Goal: Task Accomplishment & Management: Use online tool/utility

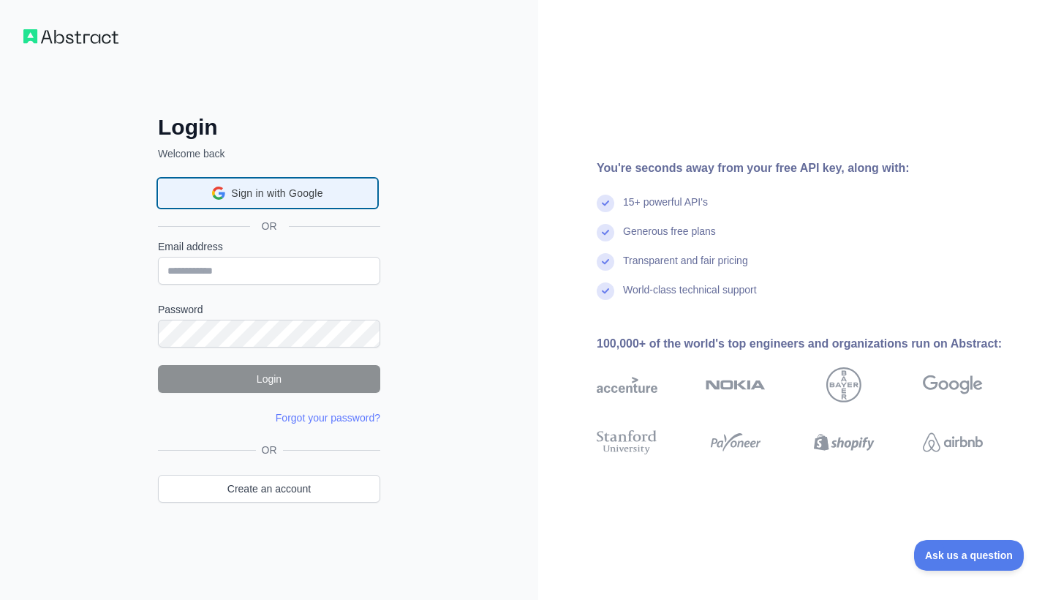
click at [278, 198] on span "Sign in with Google" at bounding box center [276, 193] width 91 height 15
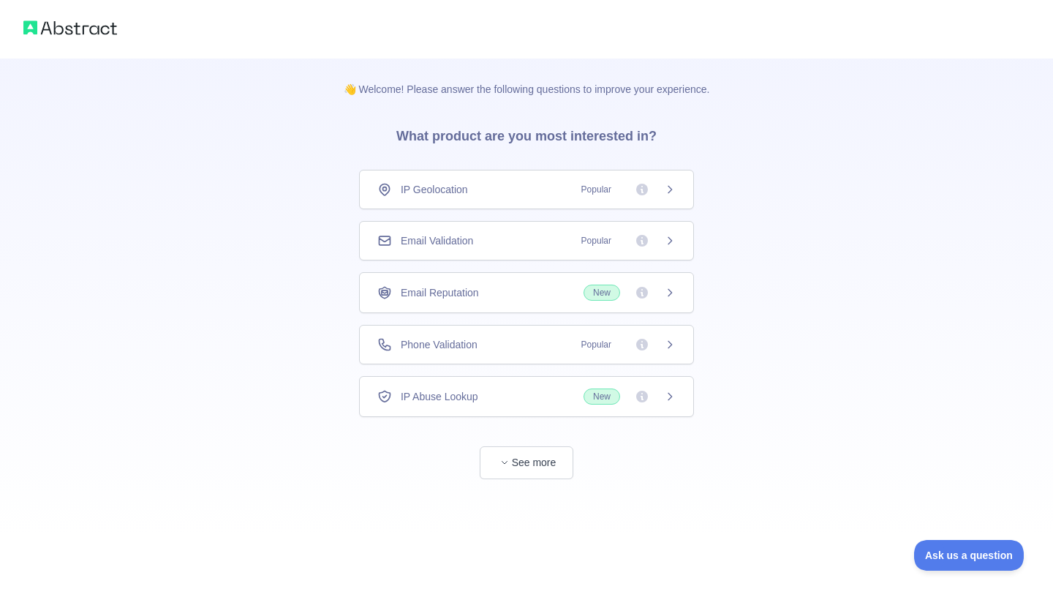
click at [491, 343] on div "Phone Validation Popular" at bounding box center [526, 344] width 298 height 15
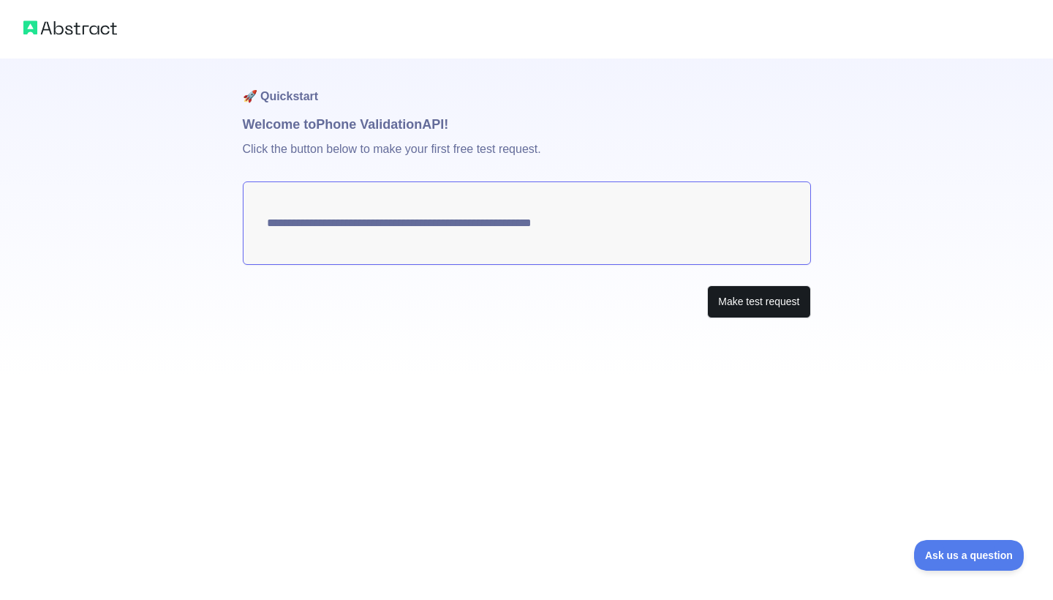
click at [743, 306] on button "Make test request" at bounding box center [758, 301] width 103 height 33
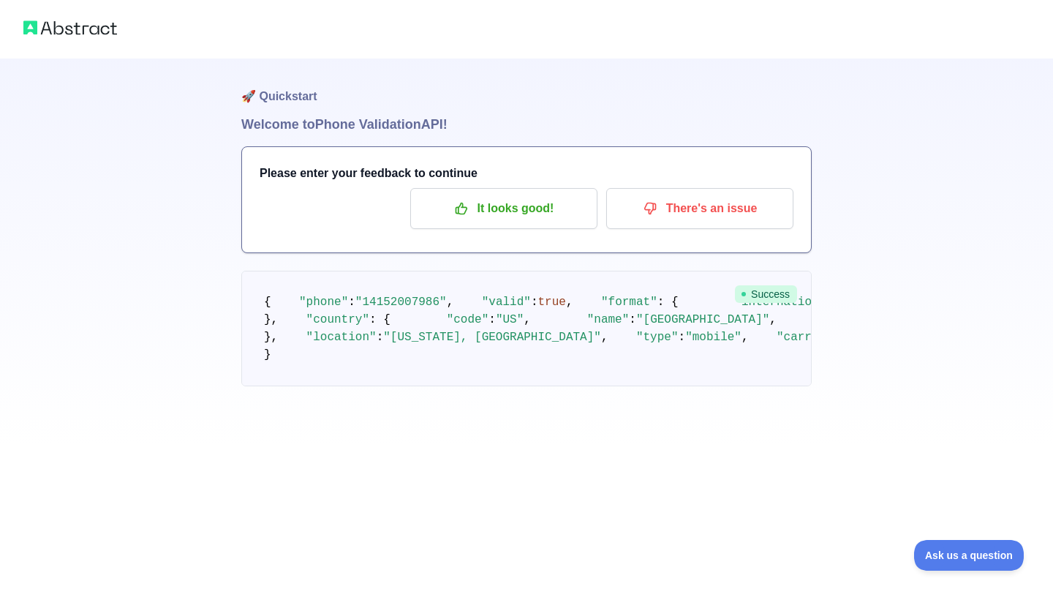
scroll to position [67, 0]
click at [516, 196] on p "It looks good!" at bounding box center [503, 208] width 165 height 25
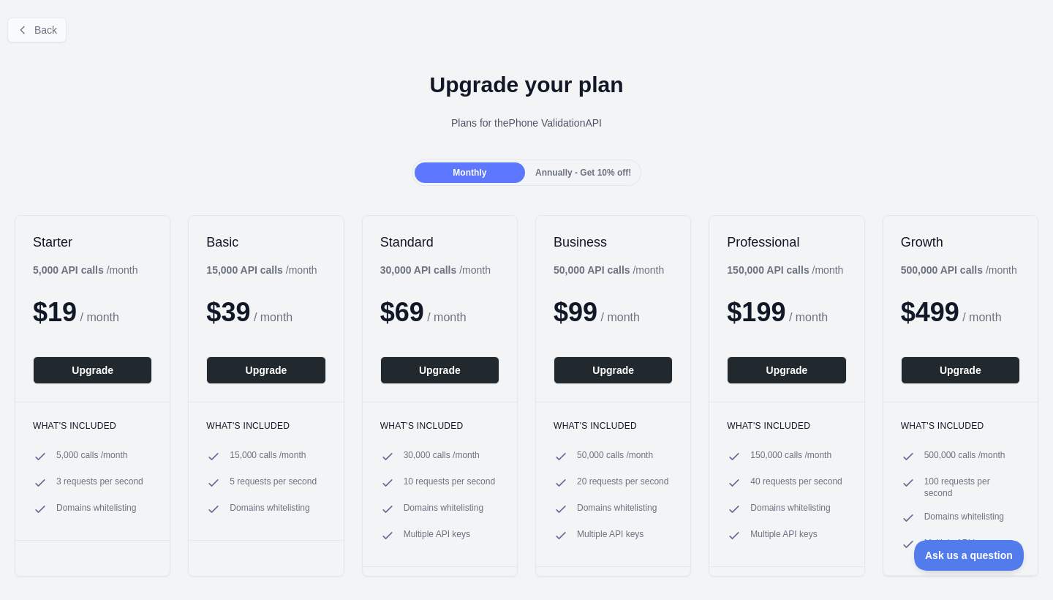
click at [29, 20] on button "Back" at bounding box center [36, 30] width 59 height 25
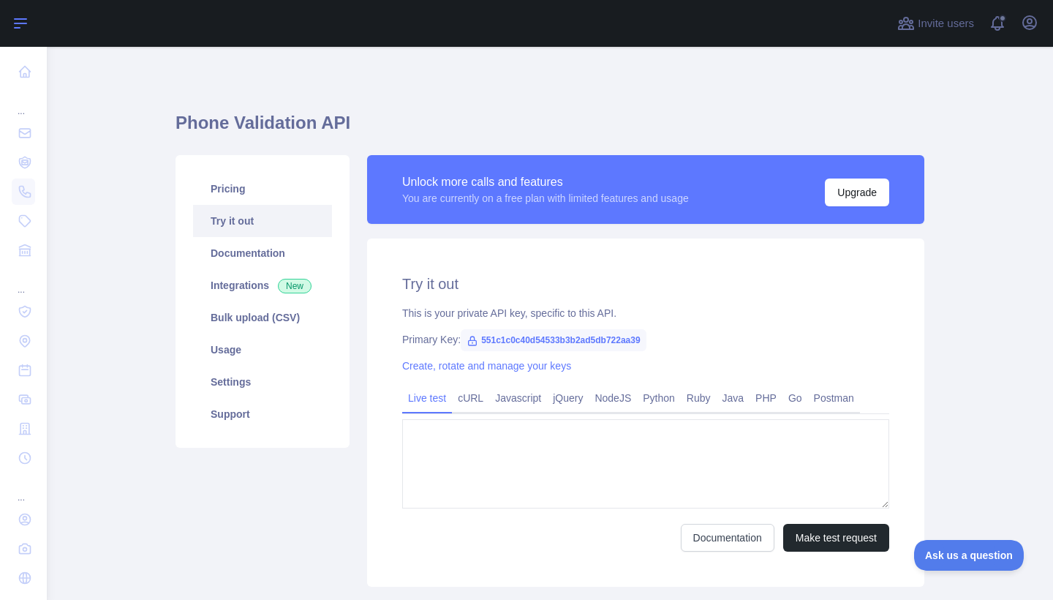
type textarea "**********"
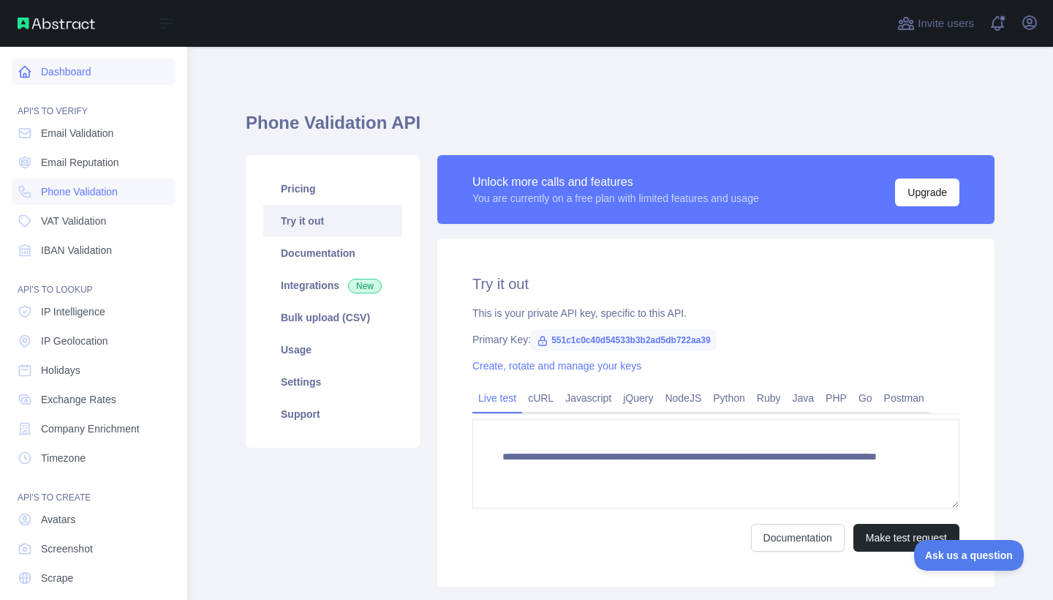
click at [48, 68] on link "Dashboard" at bounding box center [94, 72] width 164 height 26
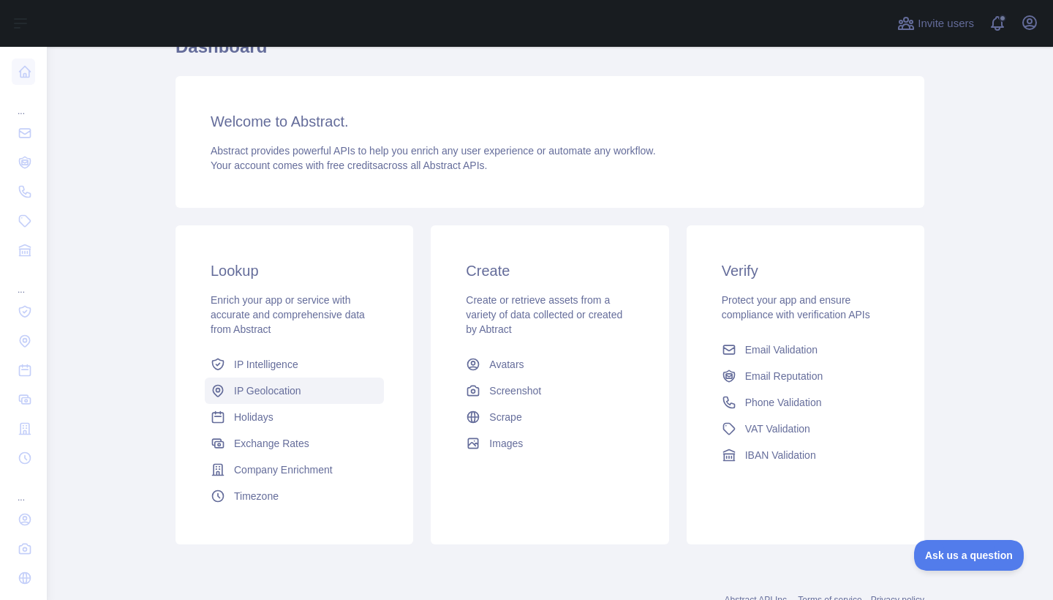
scroll to position [78, 0]
